Goal: Information Seeking & Learning: Find specific fact

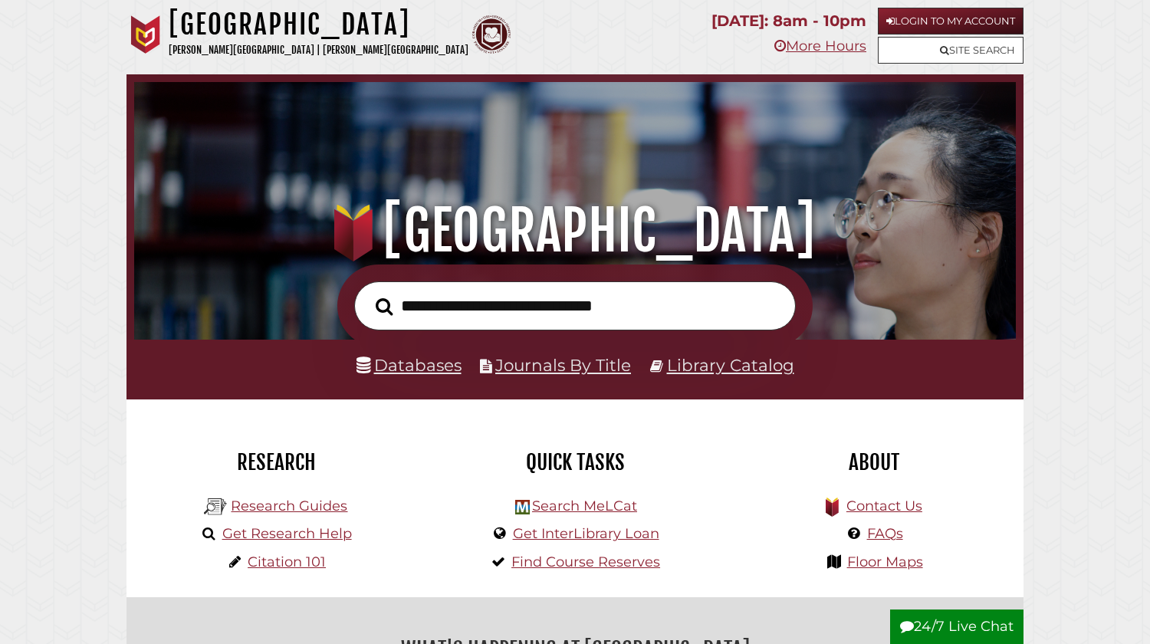
scroll to position [291, 874]
type input "**********"
click at [368, 294] on button "Search" at bounding box center [384, 307] width 32 height 26
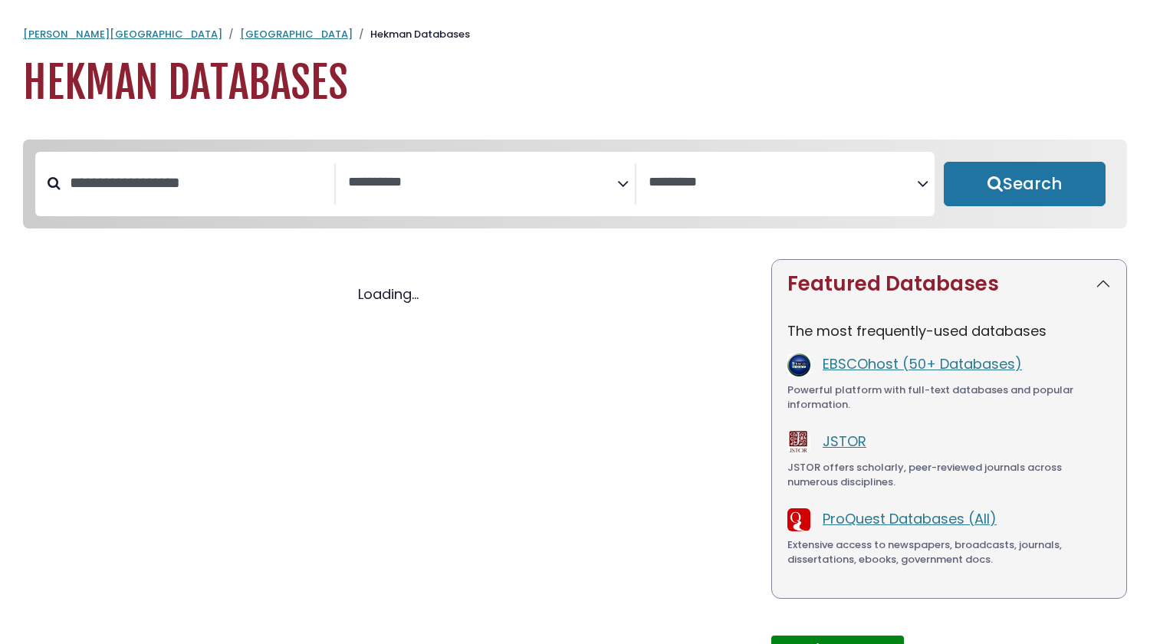
select select "Database Subject Filter"
select select "Database Vendors Filter"
select select "Database Subject Filter"
select select "Database Vendors Filter"
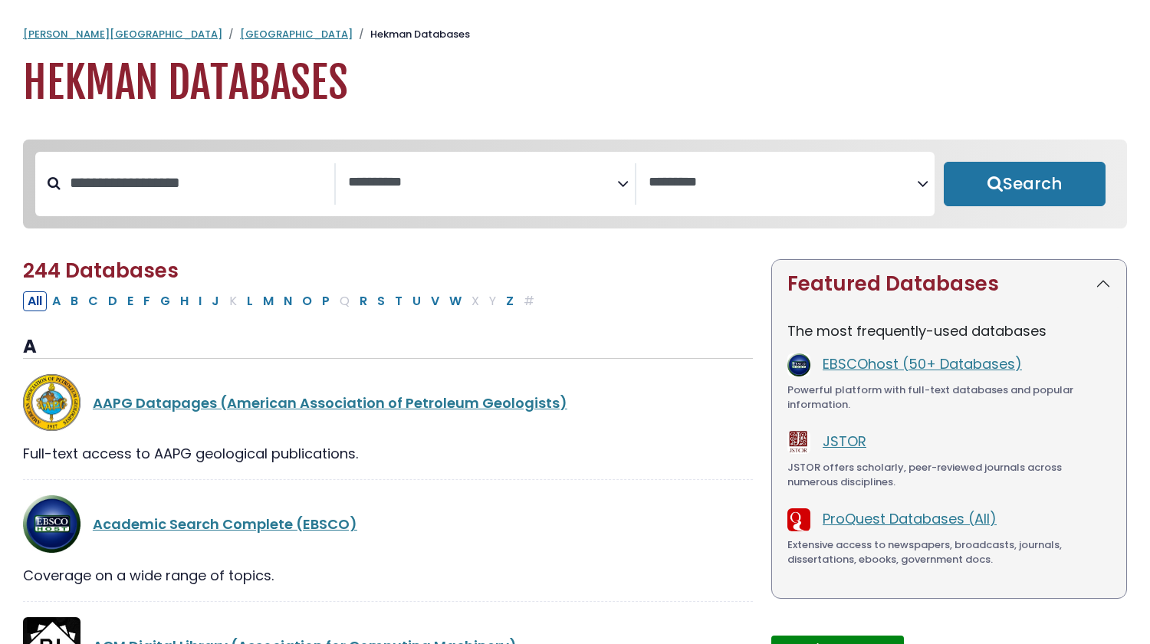
click at [620, 187] on icon "Search filters" at bounding box center [622, 180] width 11 height 23
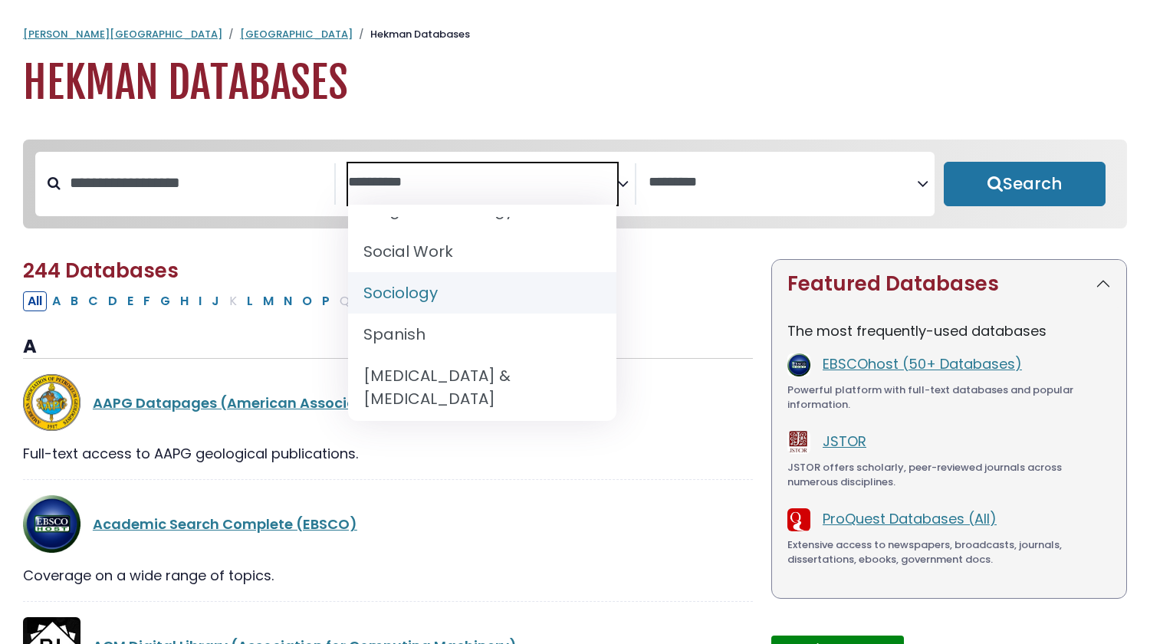
scroll to position [1547, 0]
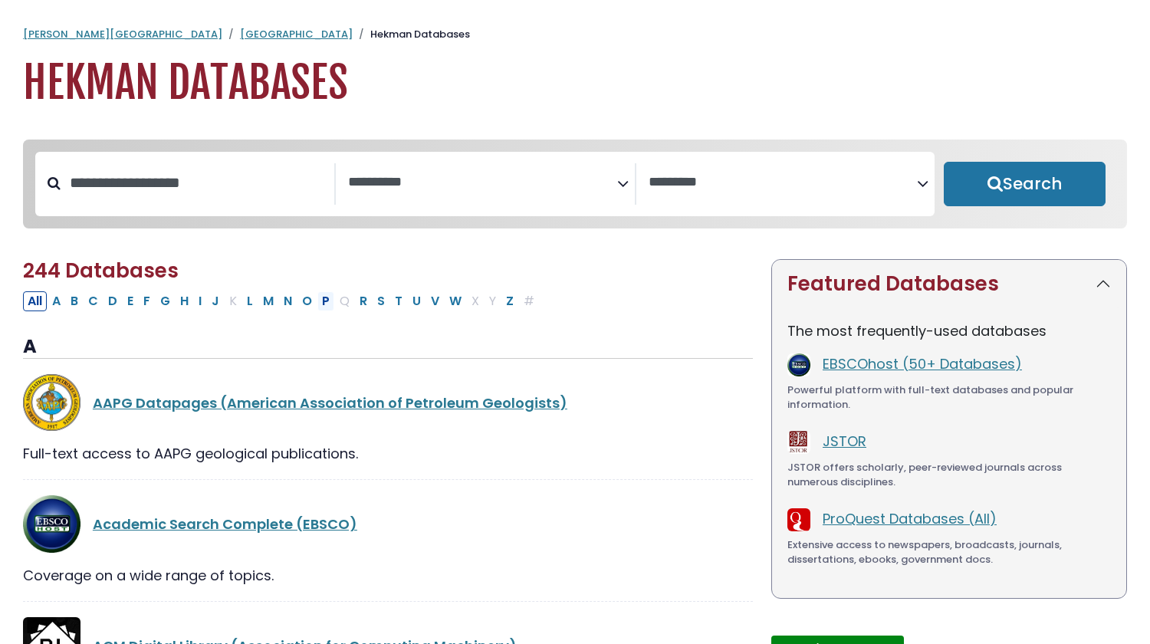
click at [321, 307] on button "P" at bounding box center [325, 301] width 17 height 20
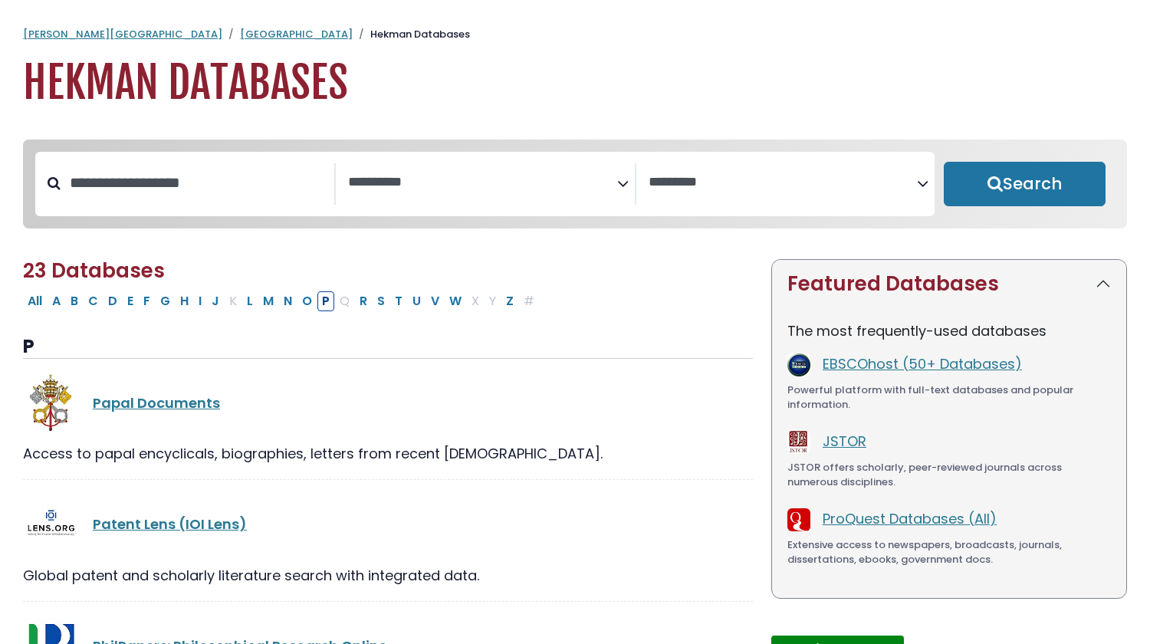
select select "Database Subject Filter"
select select "Database Vendors Filter"
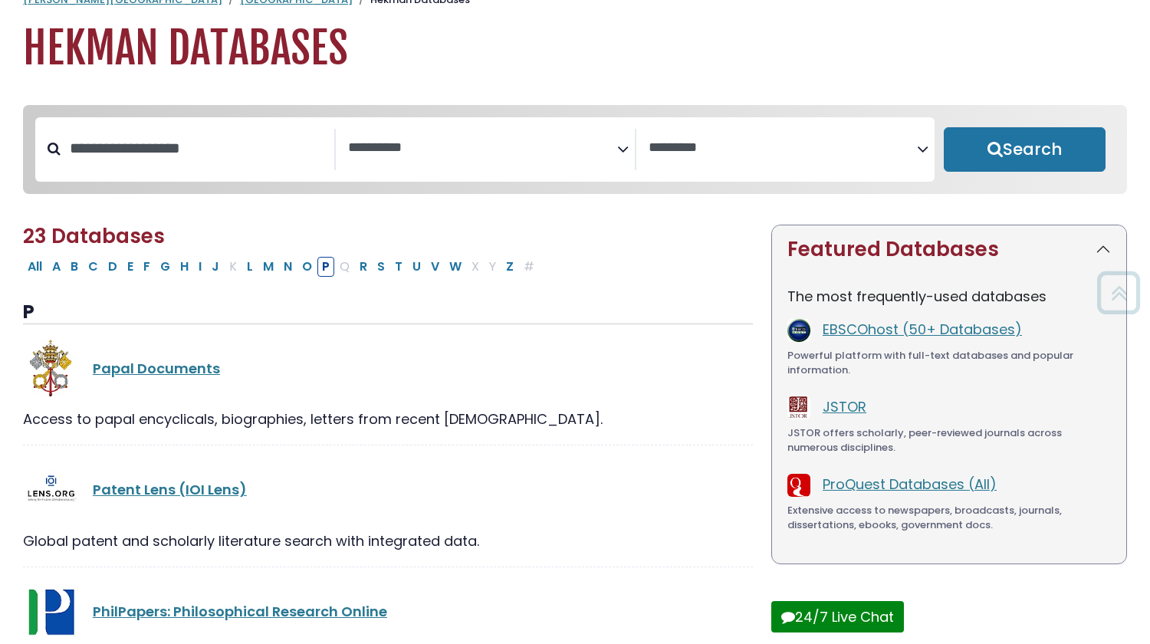
scroll to position [18, 0]
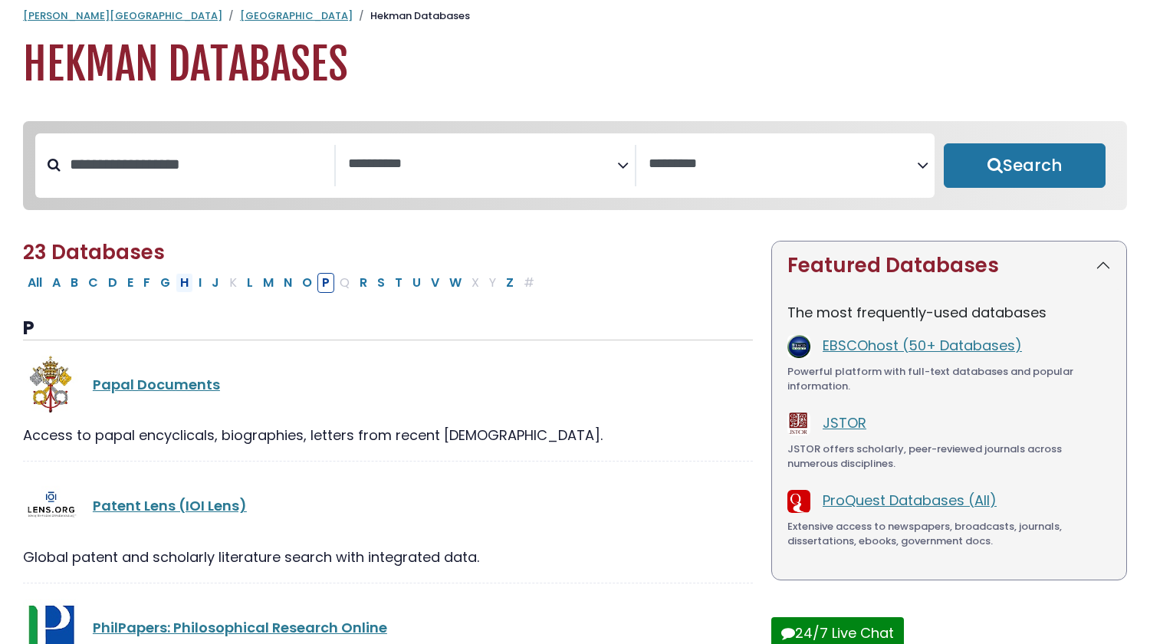
click at [192, 291] on button "H" at bounding box center [185, 283] width 18 height 20
select select "Database Subject Filter"
select select "Database Vendors Filter"
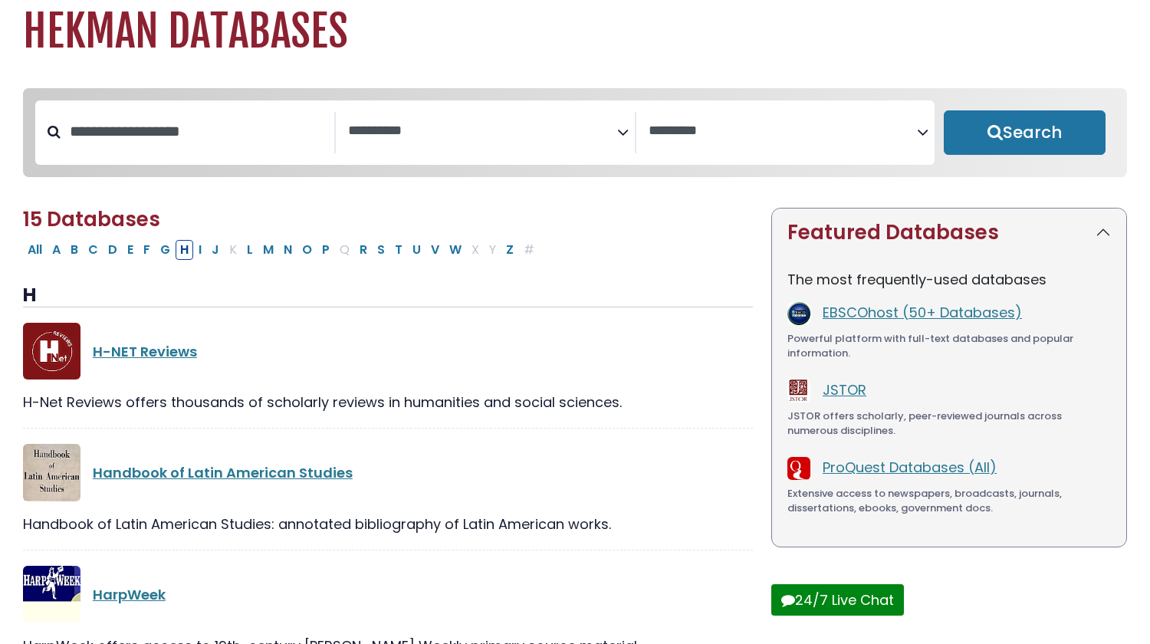
scroll to position [48, 0]
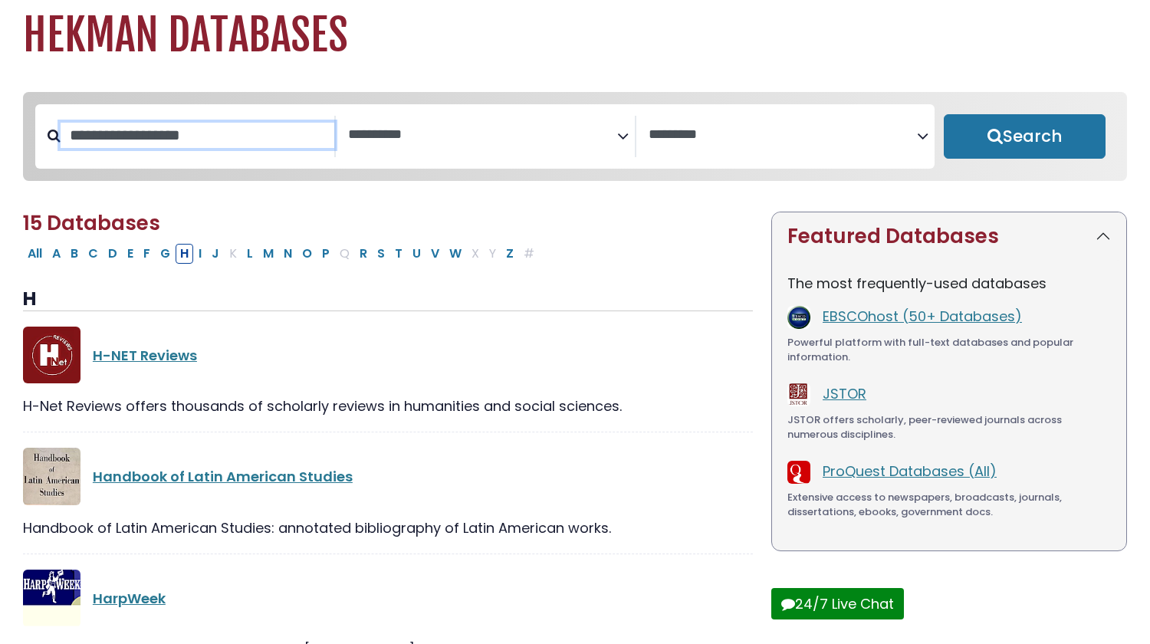
click at [212, 132] on input "Search database by title or keyword" at bounding box center [198, 135] width 274 height 25
type input "*"
type input "**********"
click at [944, 114] on button "Search" at bounding box center [1025, 136] width 162 height 44
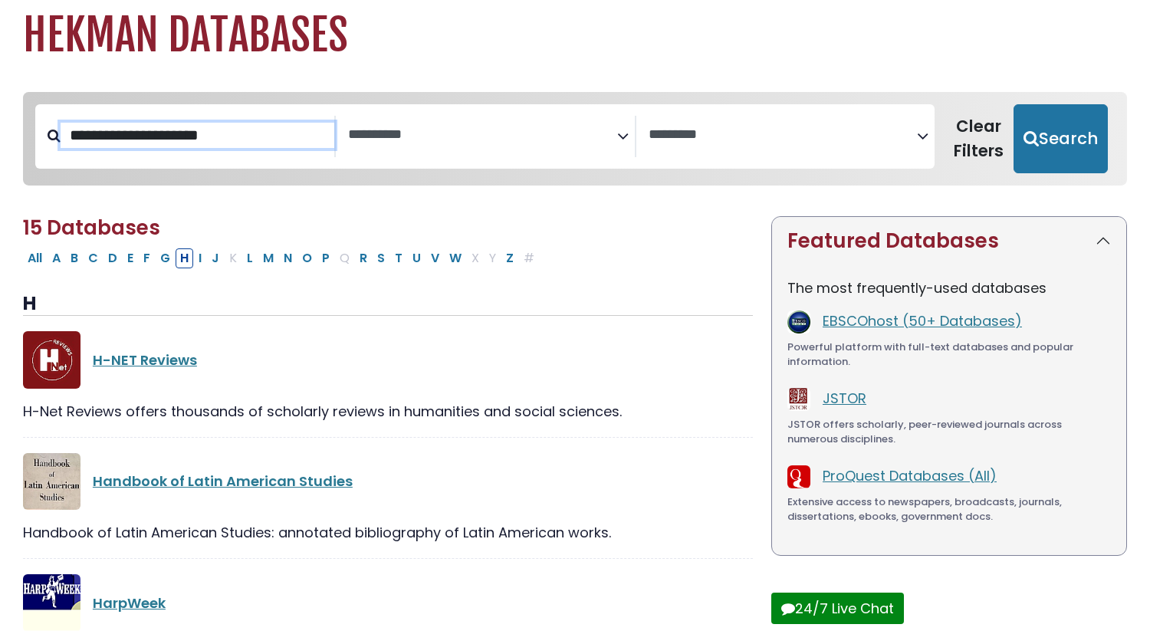
select select "Database Subject Filter"
select select "Database Vendors Filter"
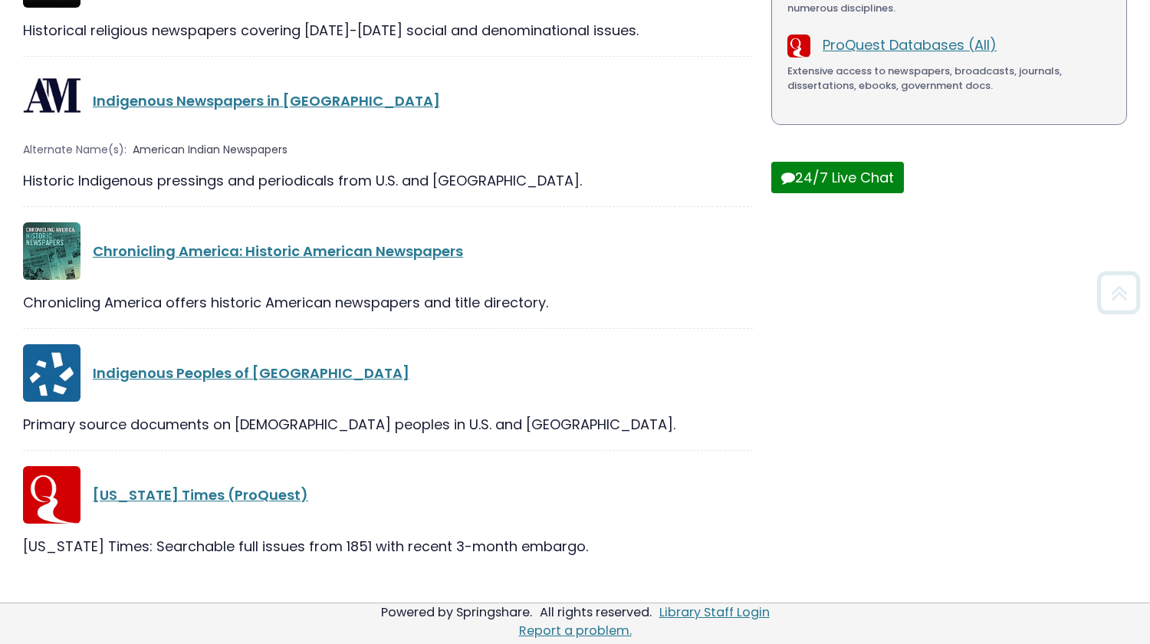
scroll to position [479, 0]
click at [234, 494] on link "[US_STATE] Times (ProQuest)" at bounding box center [200, 494] width 215 height 19
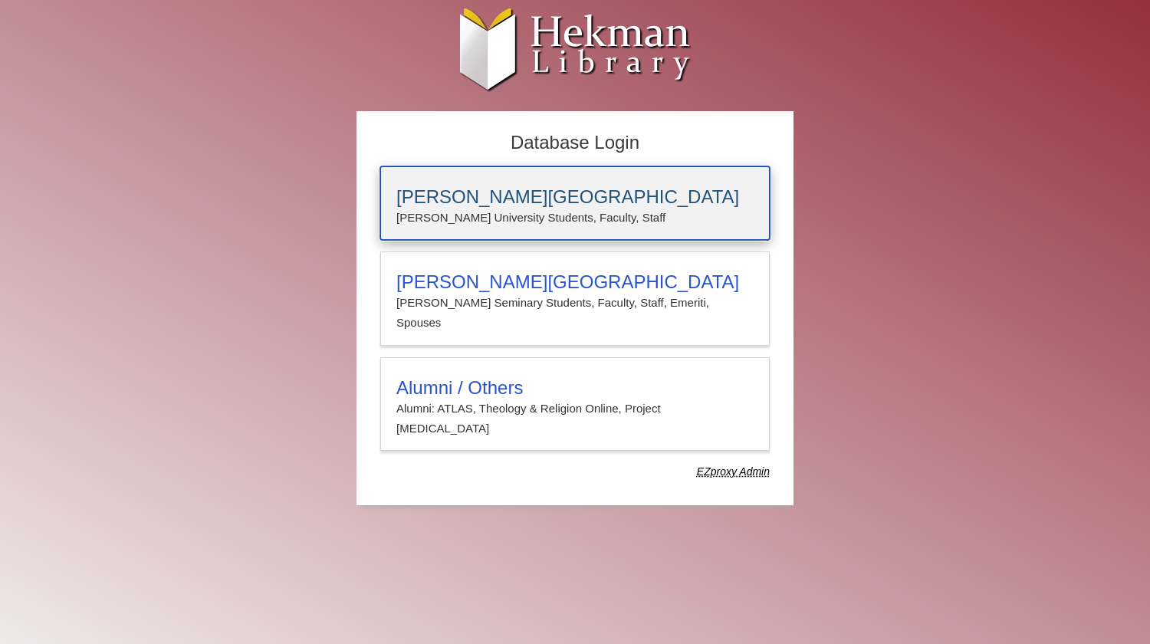
click at [513, 195] on h3 "[PERSON_NAME][GEOGRAPHIC_DATA]" at bounding box center [574, 196] width 357 height 21
